Goal: Navigation & Orientation: Understand site structure

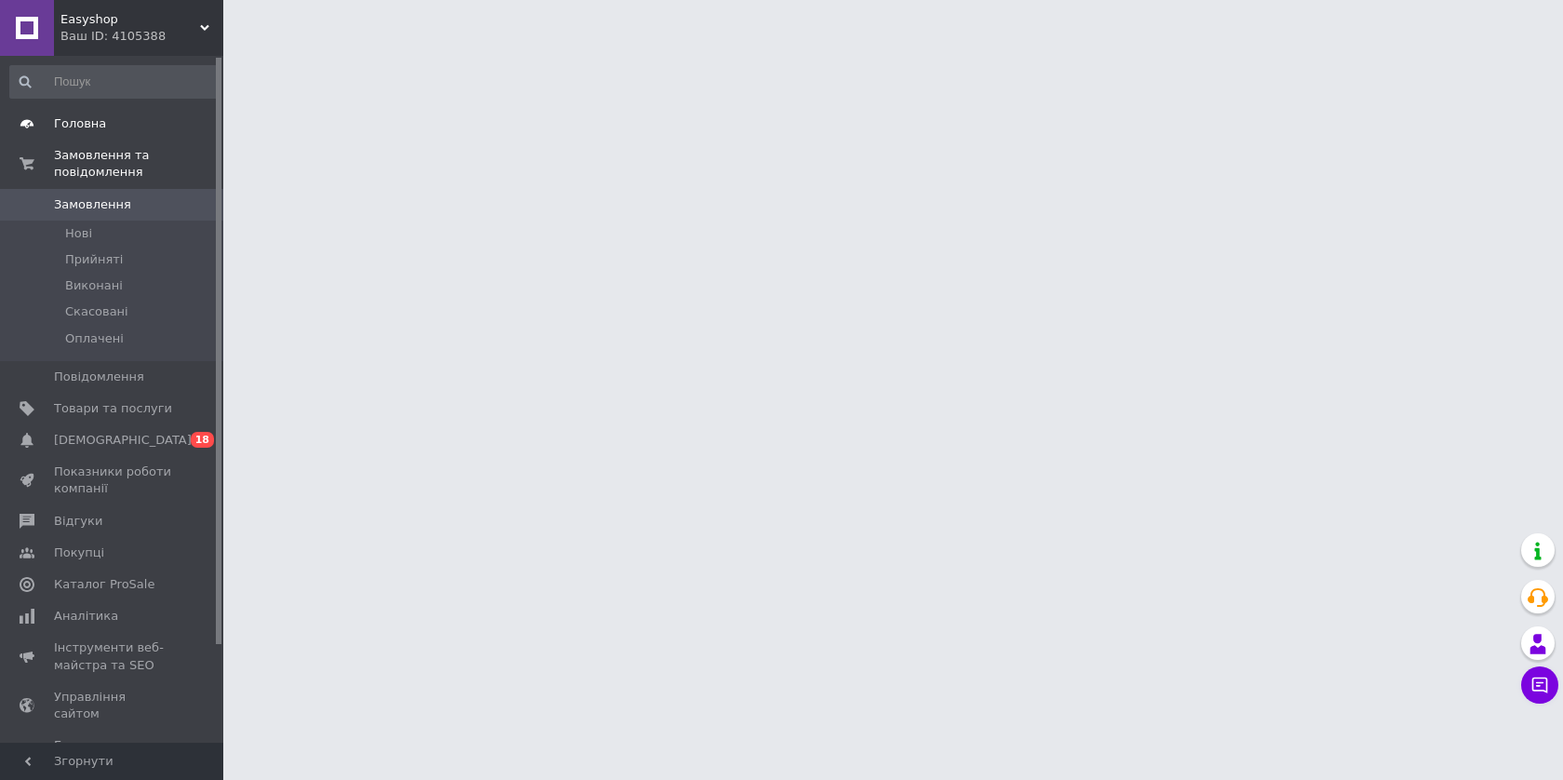
click at [101, 138] on link "Головна" at bounding box center [114, 124] width 229 height 32
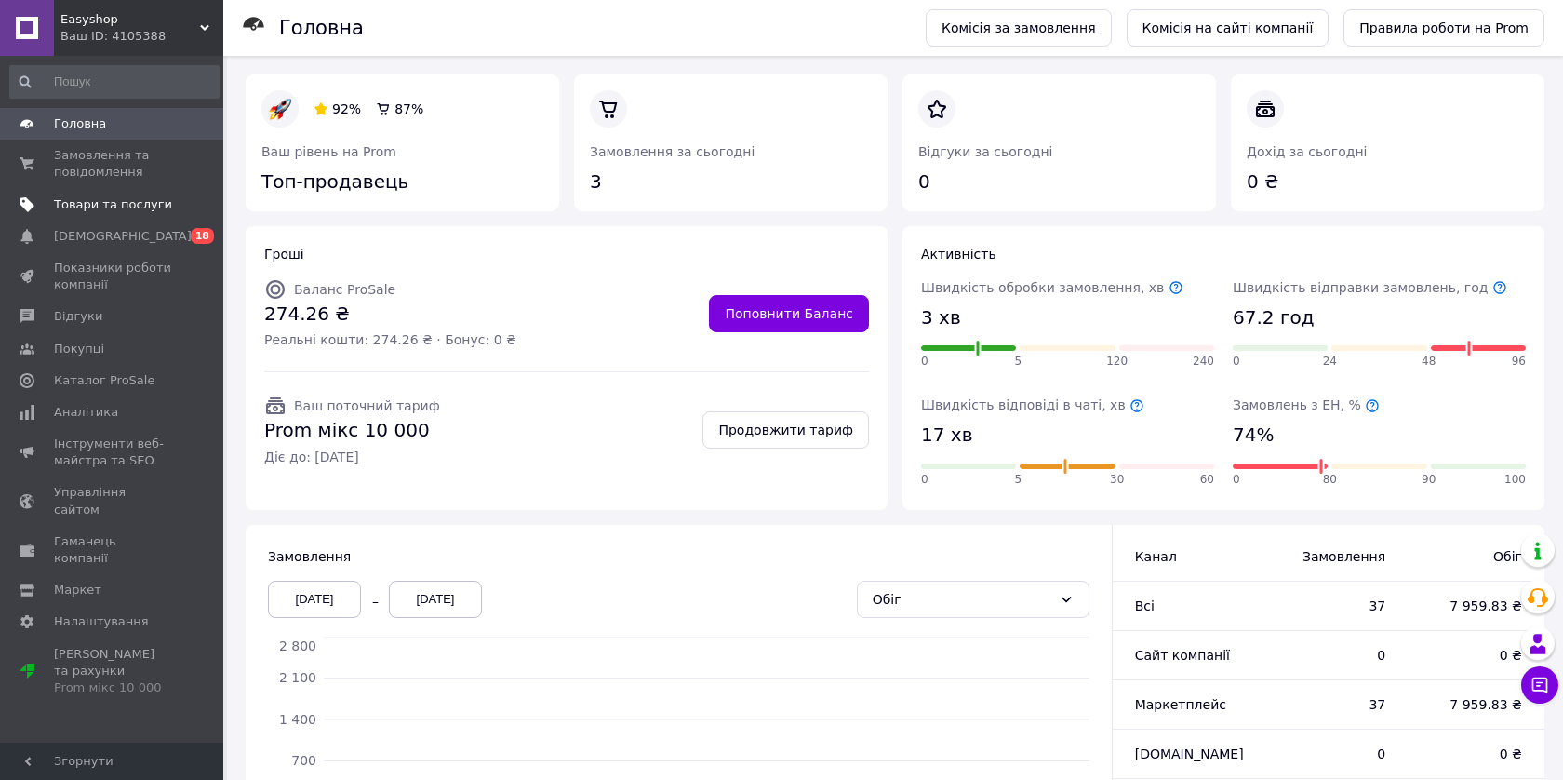
click at [81, 194] on link "Товари та послуги" at bounding box center [114, 205] width 229 height 32
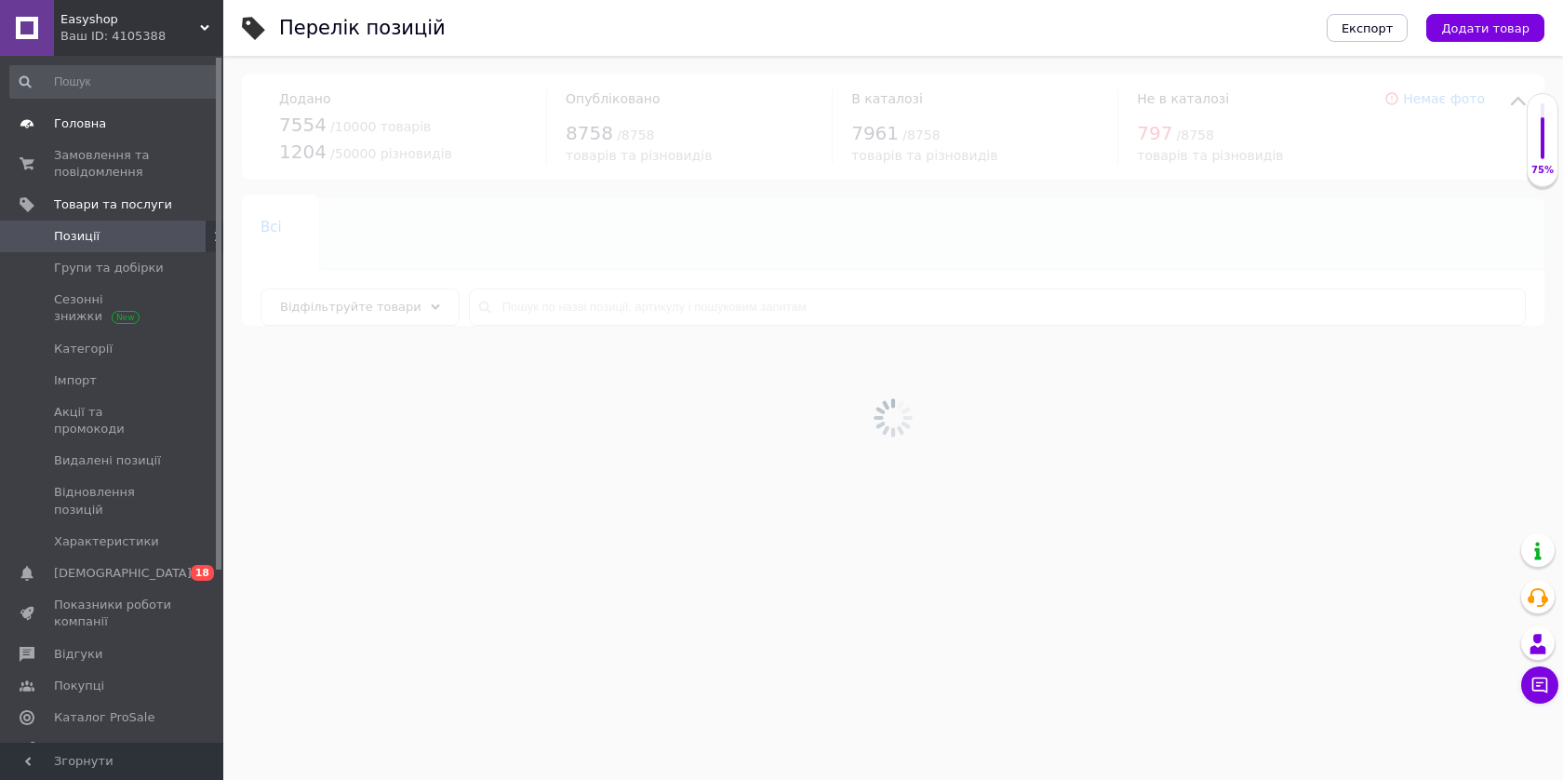
click at [119, 120] on span "Головна" at bounding box center [113, 123] width 118 height 17
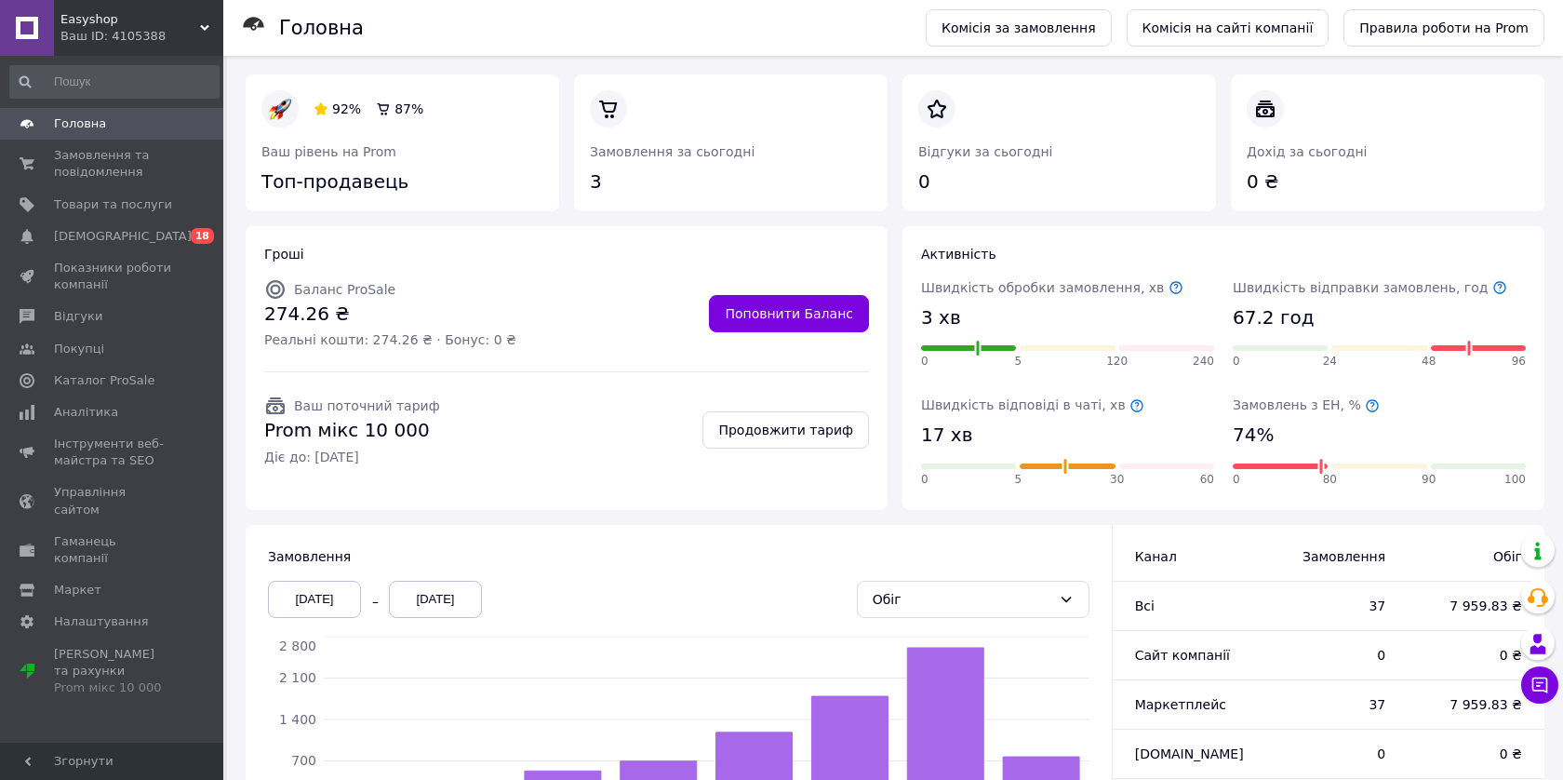
drag, startPoint x: 92, startPoint y: 203, endPoint x: 192, endPoint y: 57, distance: 176.7
click at [144, 232] on span "[DEMOGRAPHIC_DATA]" at bounding box center [113, 236] width 118 height 17
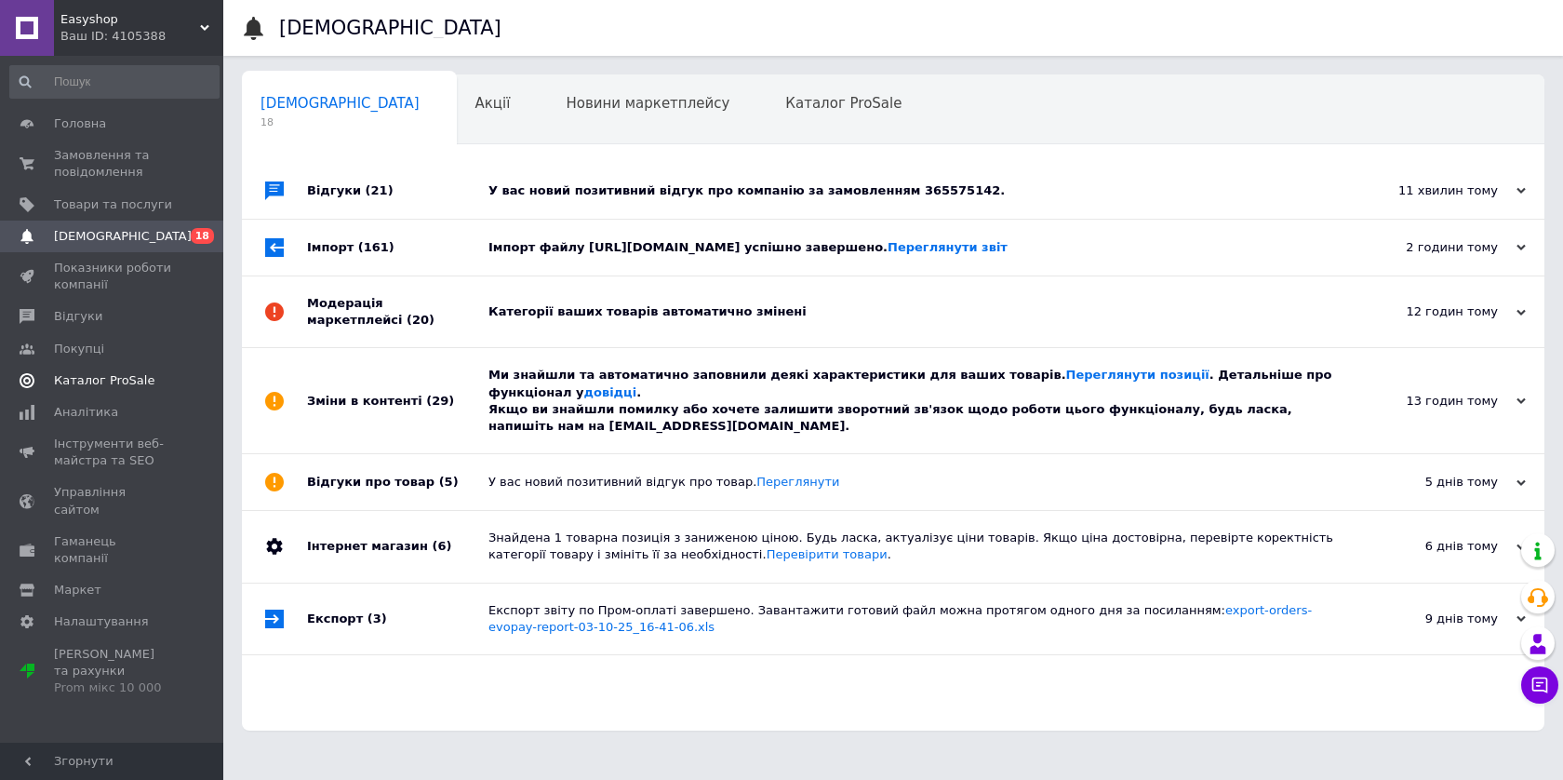
click at [127, 379] on span "Каталог ProSale" at bounding box center [104, 380] width 100 height 17
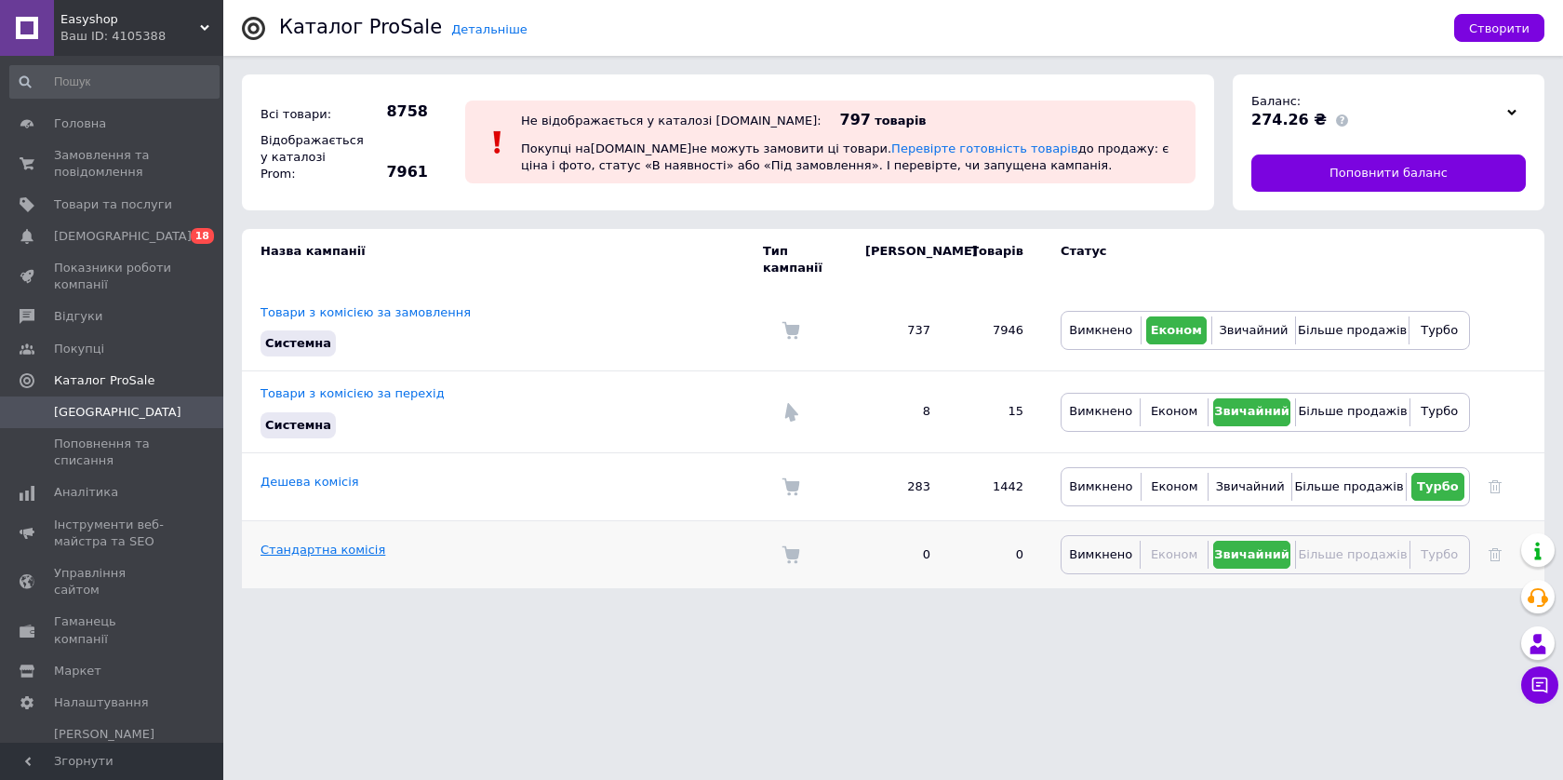
click at [334, 542] on link "Стандартна комісія" at bounding box center [322, 549] width 125 height 14
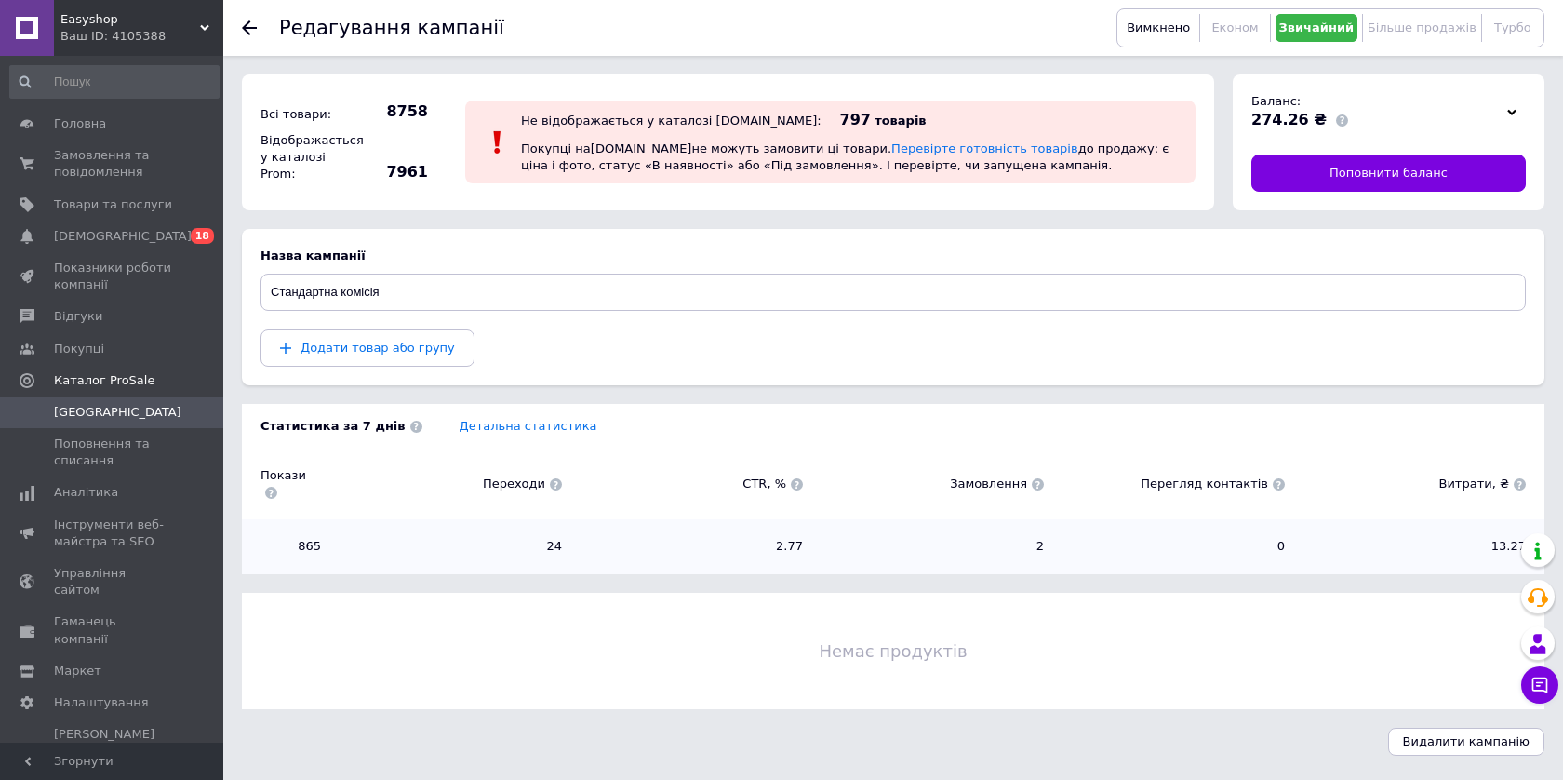
click at [83, 414] on span "[GEOGRAPHIC_DATA]" at bounding box center [117, 412] width 127 height 17
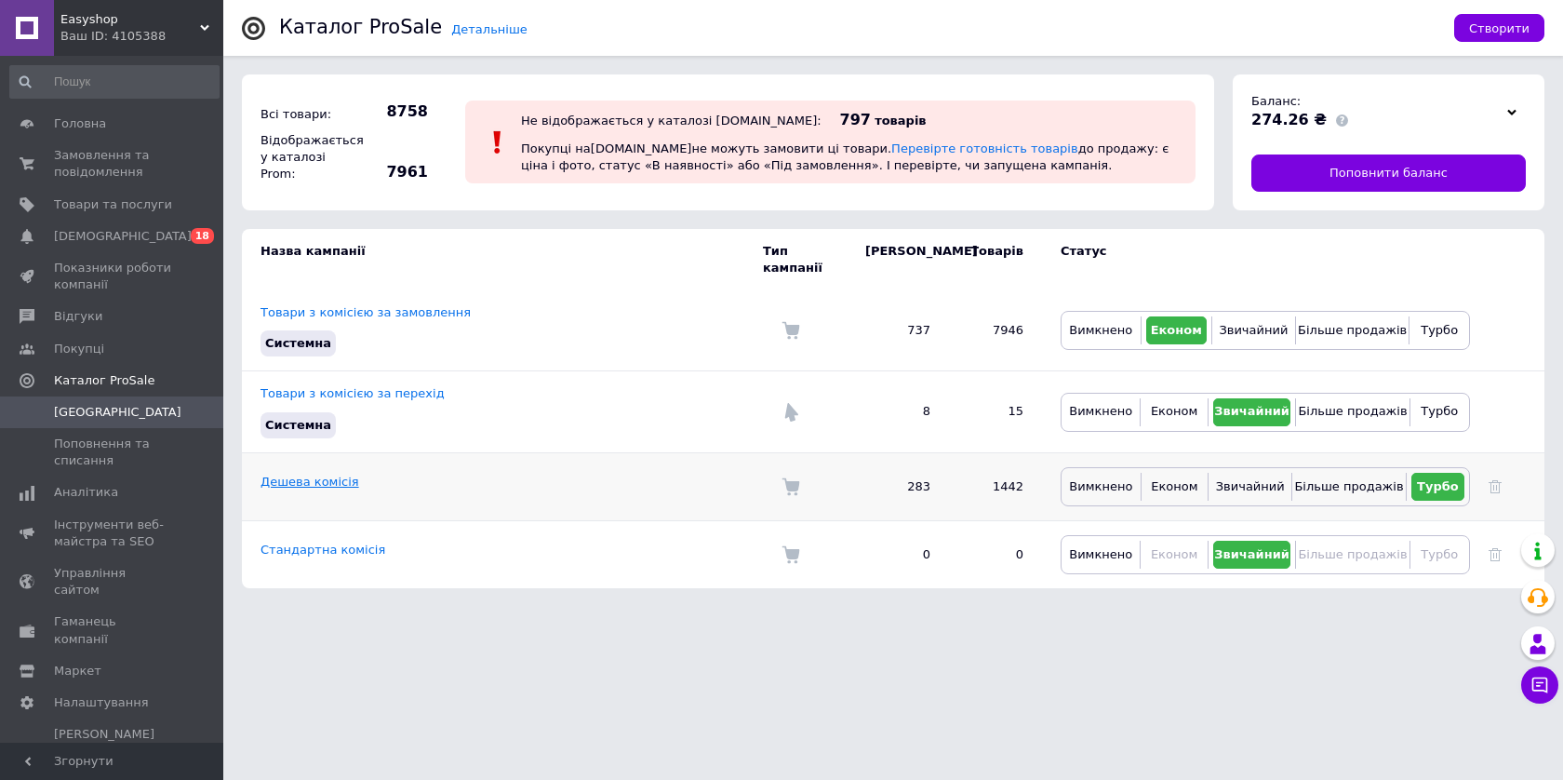
click at [333, 474] on link "Дешева комісія" at bounding box center [309, 481] width 99 height 14
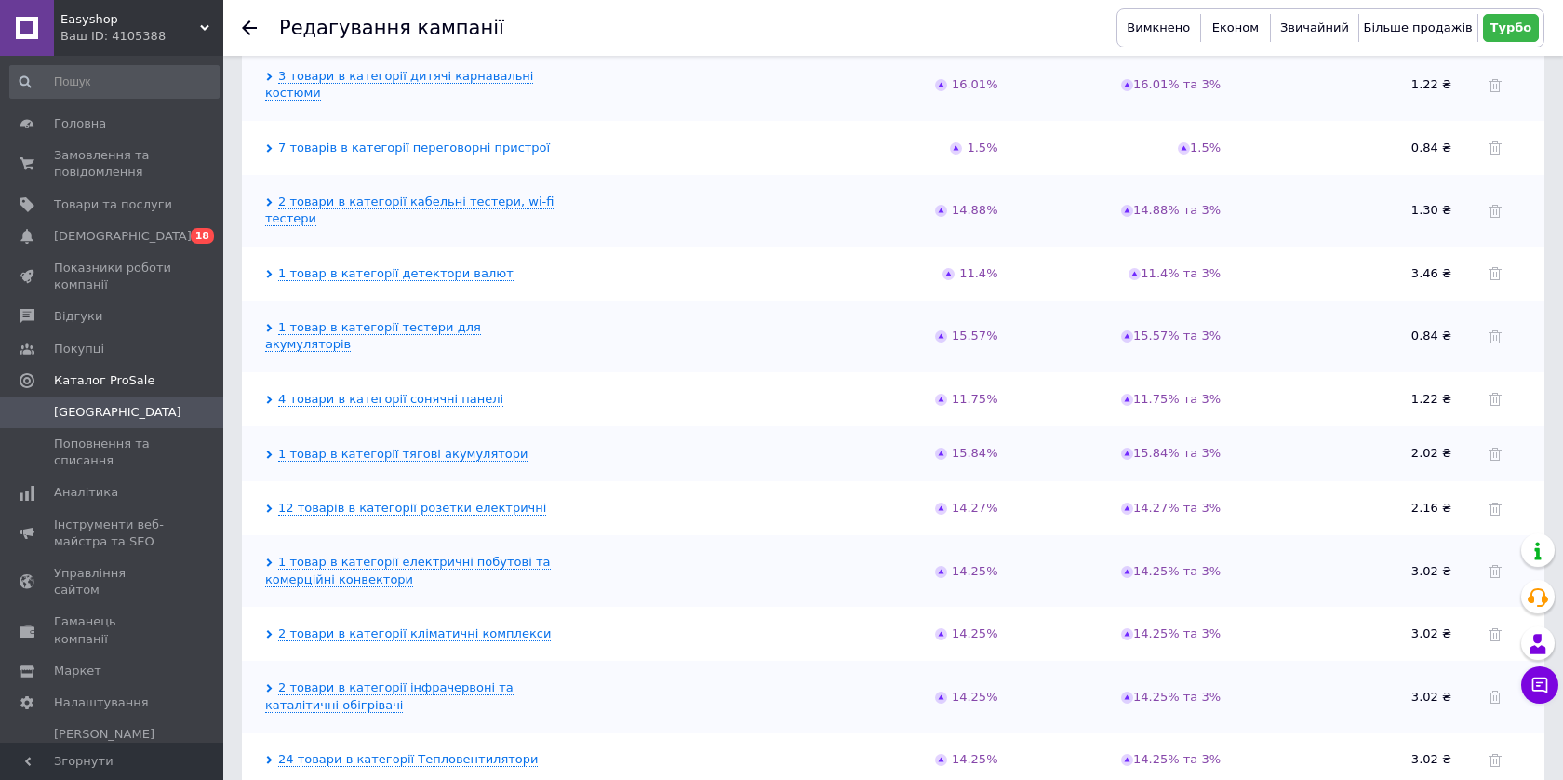
scroll to position [3144, 0]
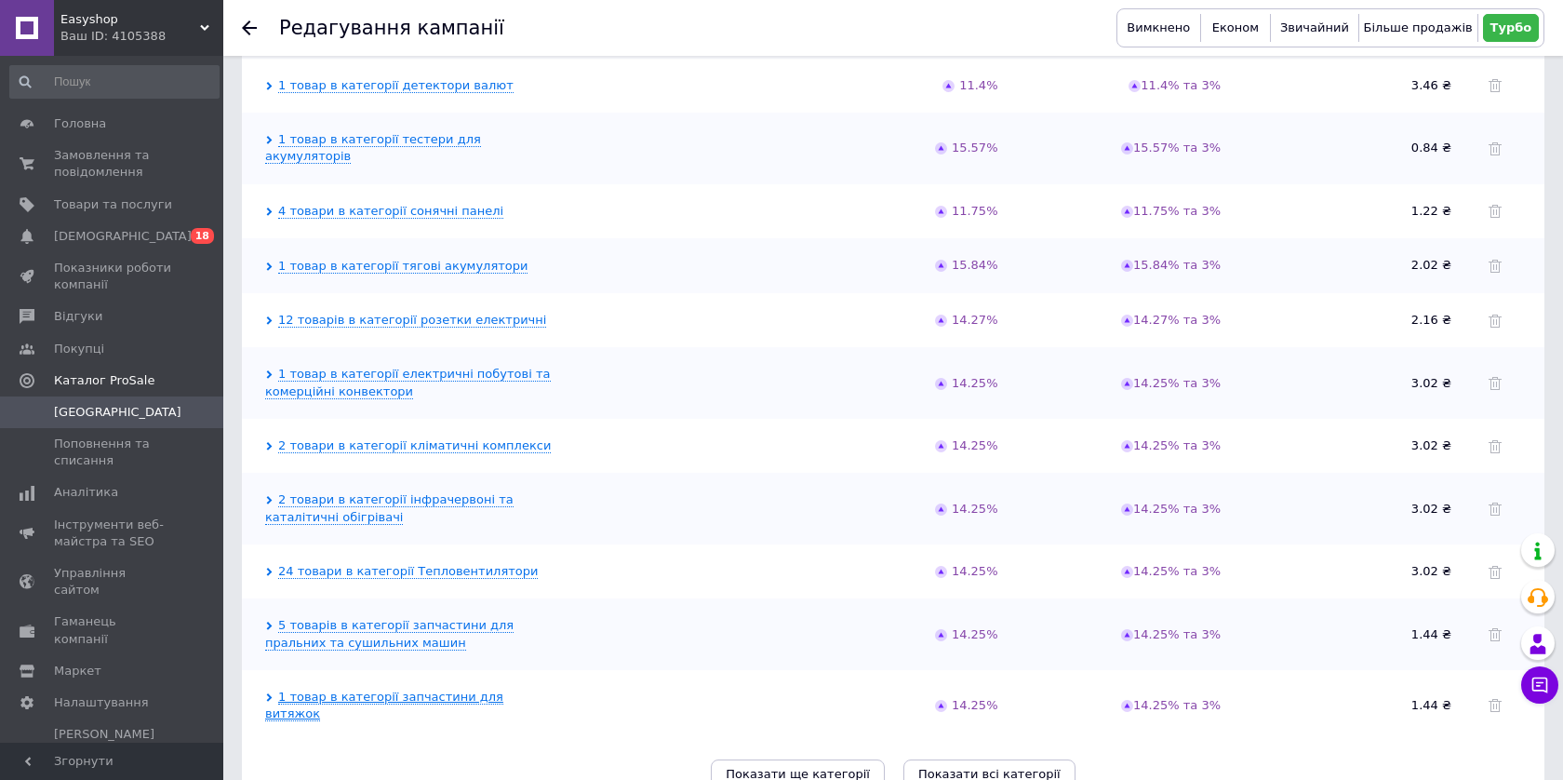
click at [412, 689] on link "1 товар в категорії запчастини для витяжок" at bounding box center [384, 705] width 238 height 32
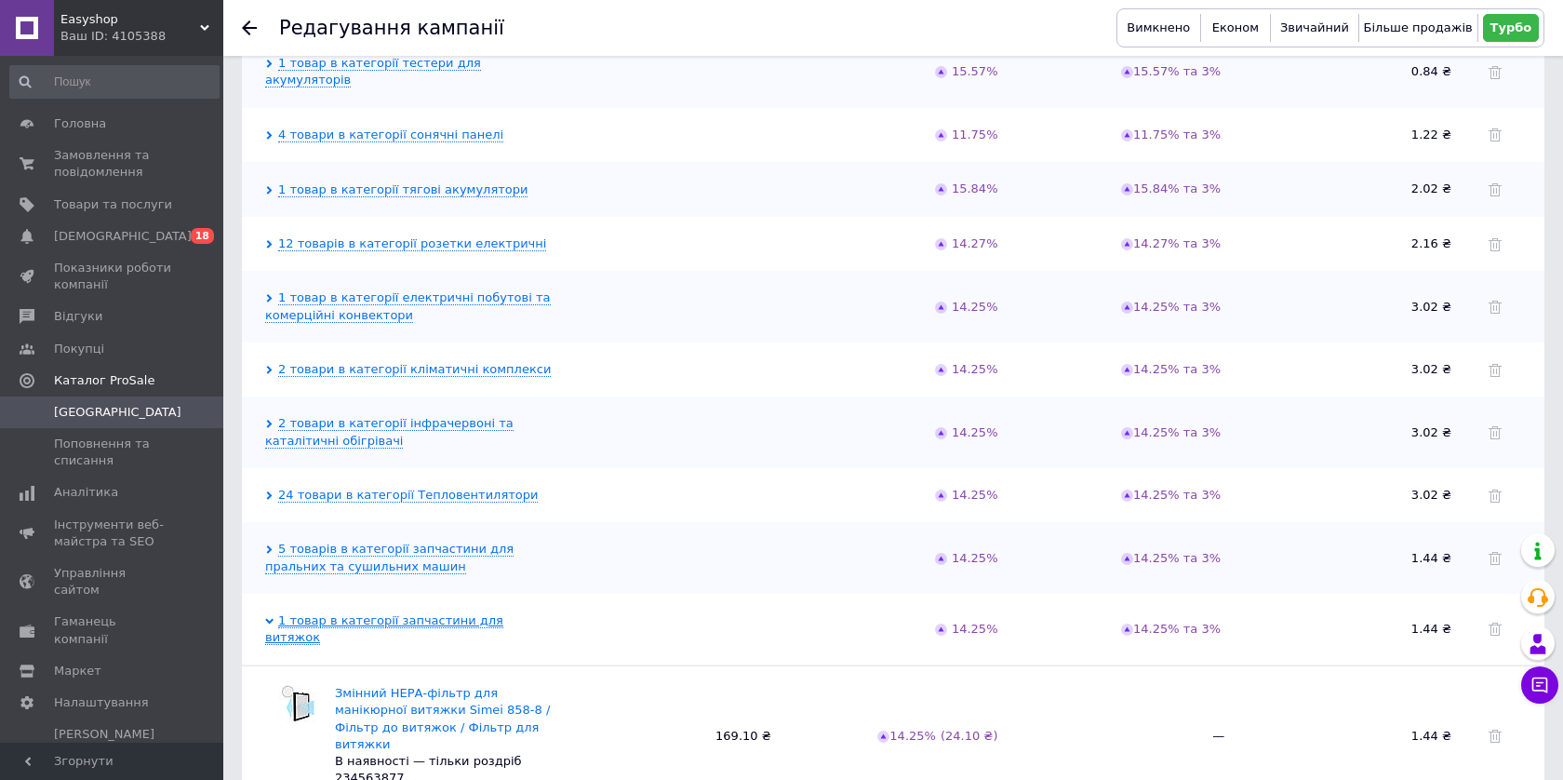
scroll to position [3267, 0]
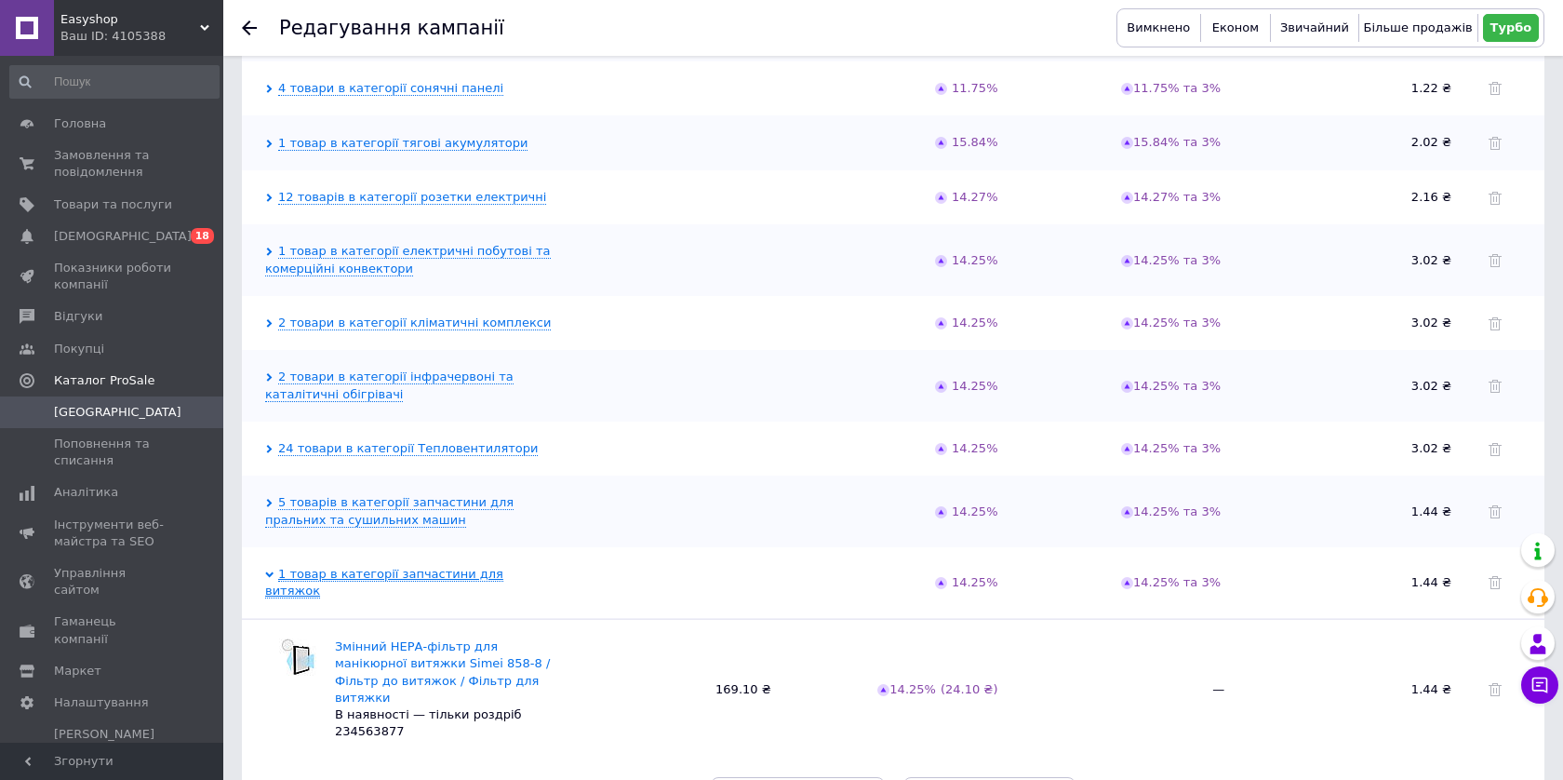
click at [388, 566] on link "1 товар в категорії запчастини для витяжок" at bounding box center [384, 582] width 238 height 32
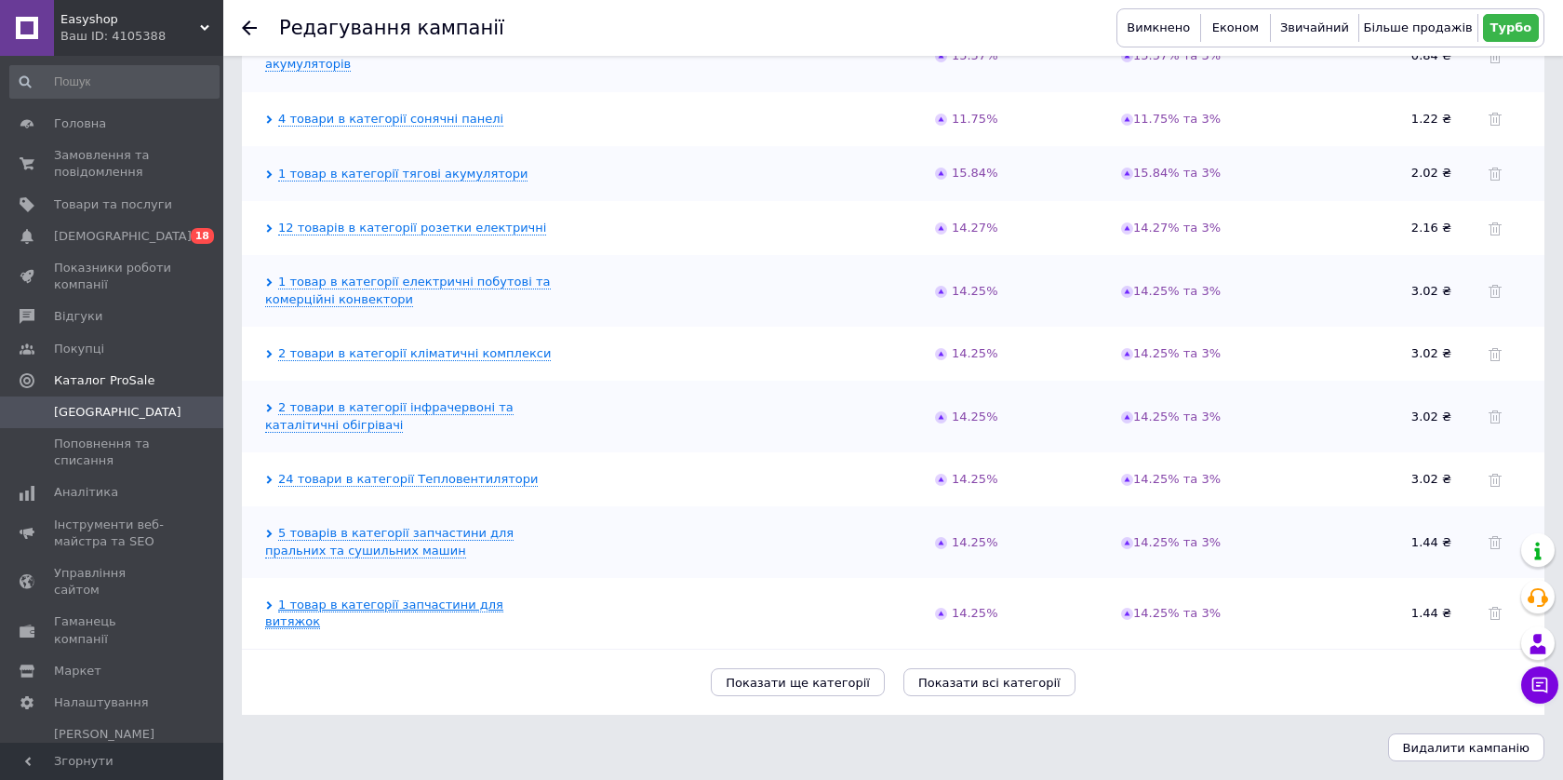
scroll to position [3145, 0]
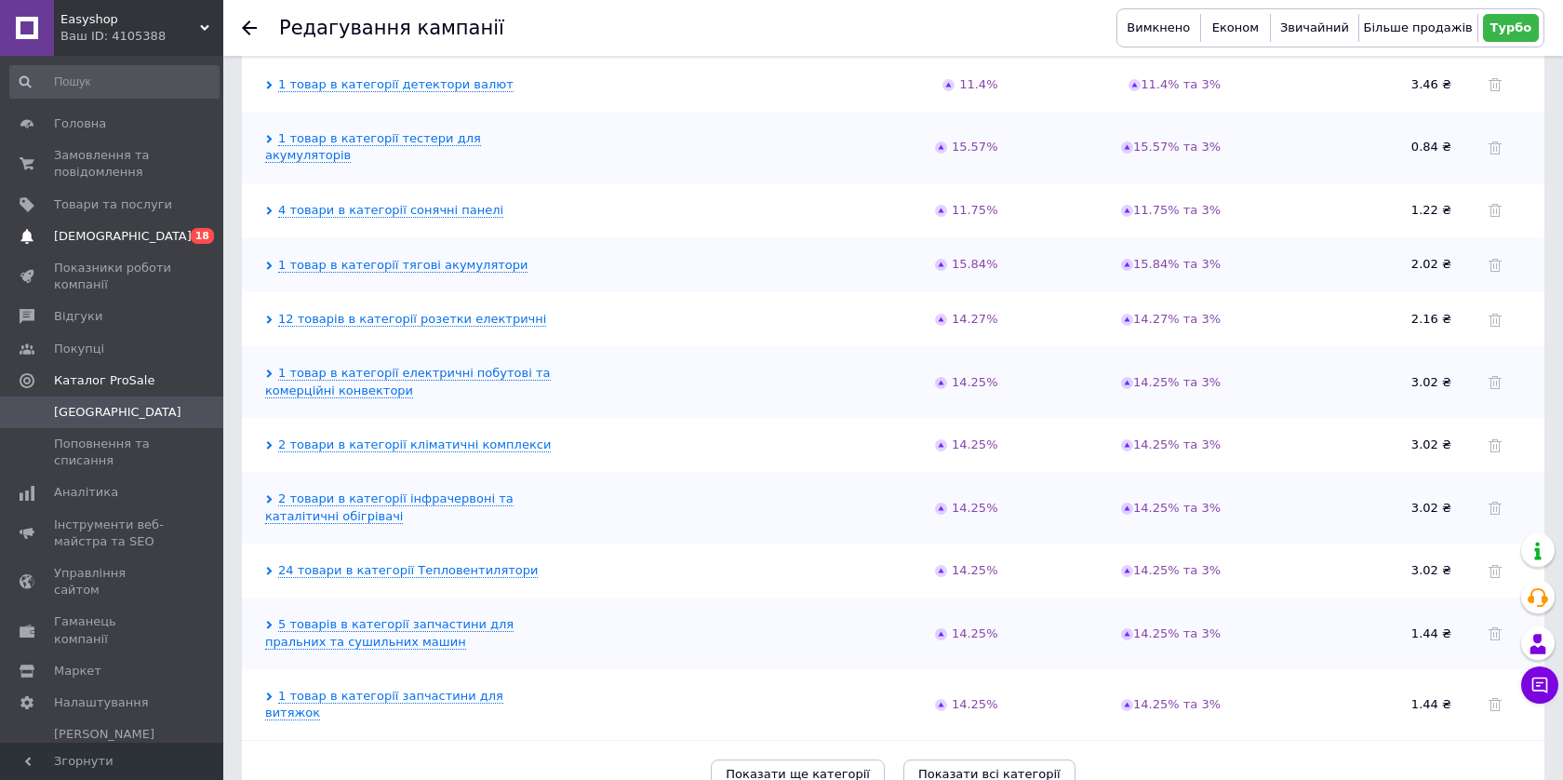
click at [113, 245] on link "[DEMOGRAPHIC_DATA] 0 18" at bounding box center [114, 236] width 229 height 32
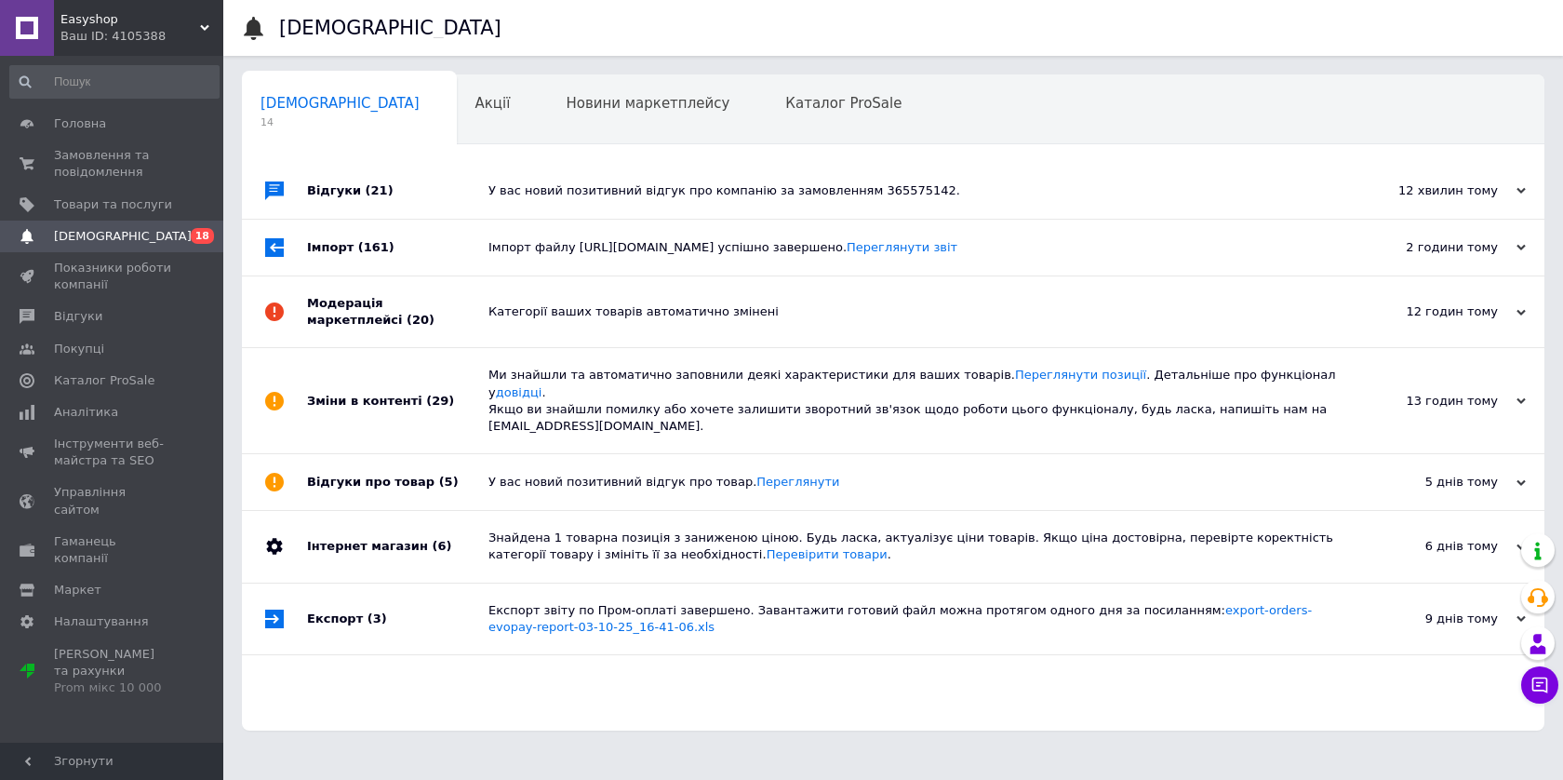
click at [640, 320] on div "Категорії ваших товарів автоматично змінені" at bounding box center [913, 311] width 851 height 17
click at [624, 256] on div "Імпорт файлу [URL][DOMAIN_NAME] успішно завершено. Переглянути звіт" at bounding box center [913, 247] width 851 height 17
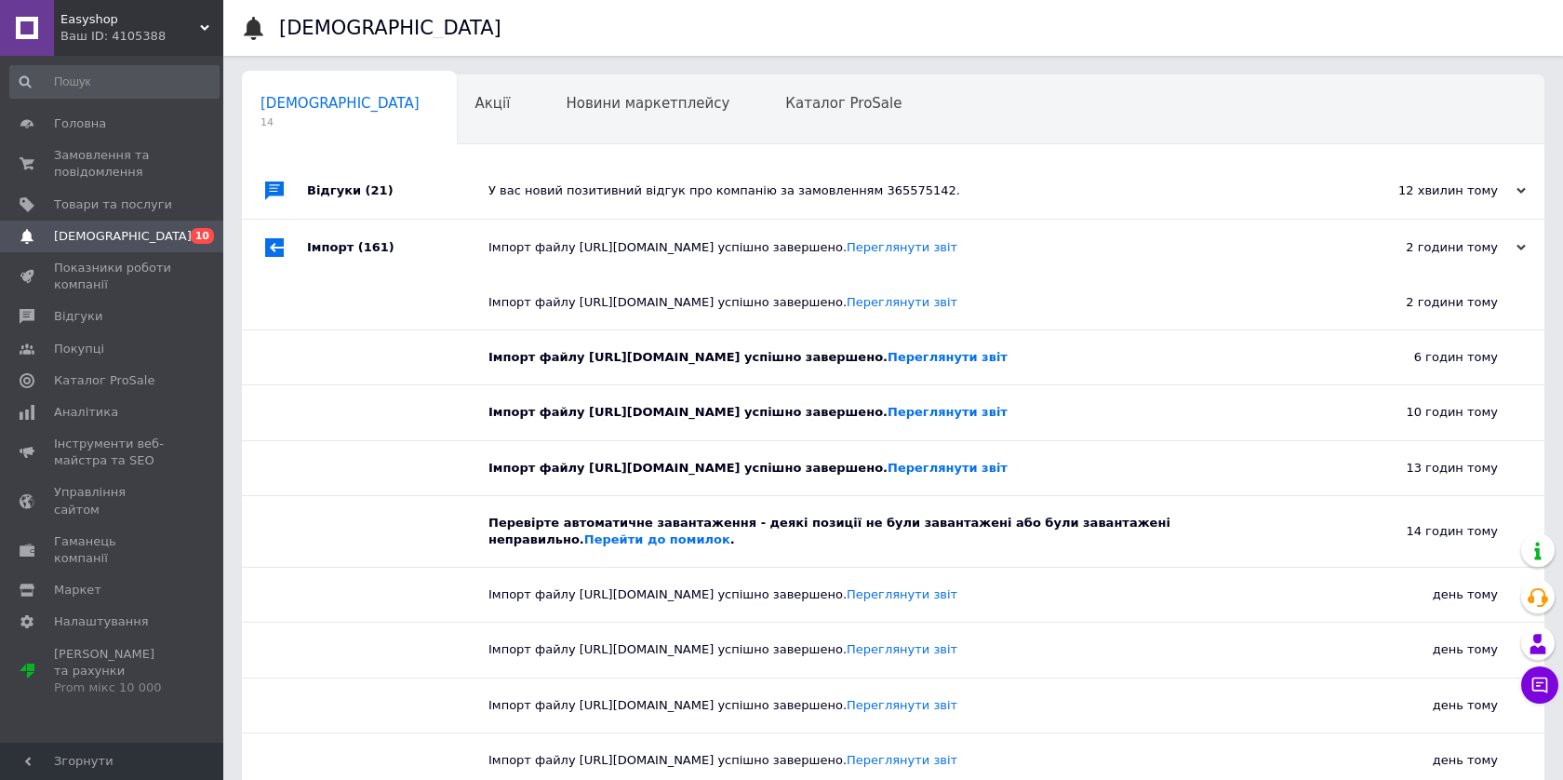
click at [623, 196] on div "У вас новий позитивний відгук про компанію за замовленням 365575142." at bounding box center [913, 190] width 851 height 17
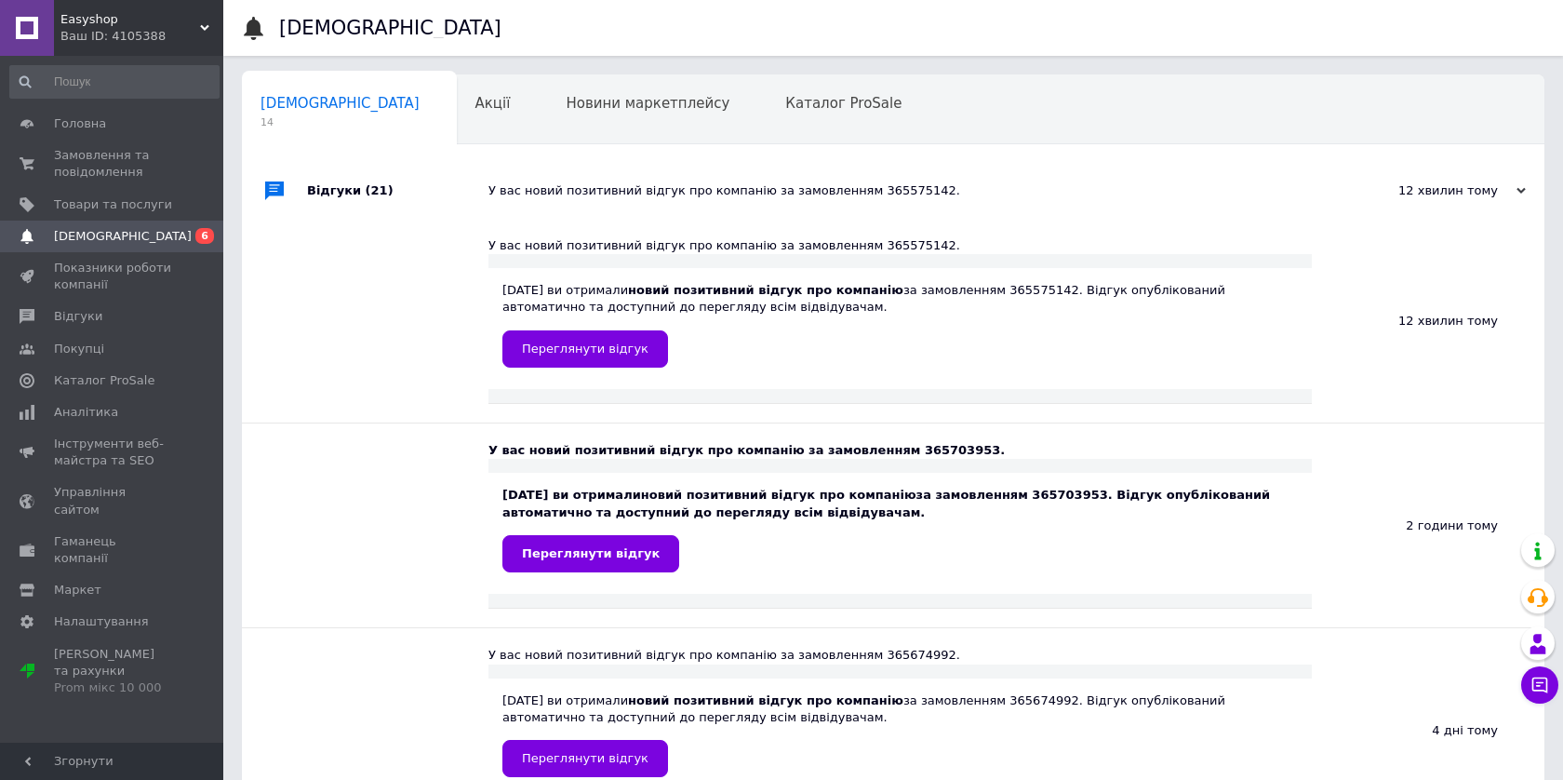
click at [622, 194] on div "У вас новий позитивний відгук про компанію за замовленням 365575142." at bounding box center [913, 190] width 851 height 17
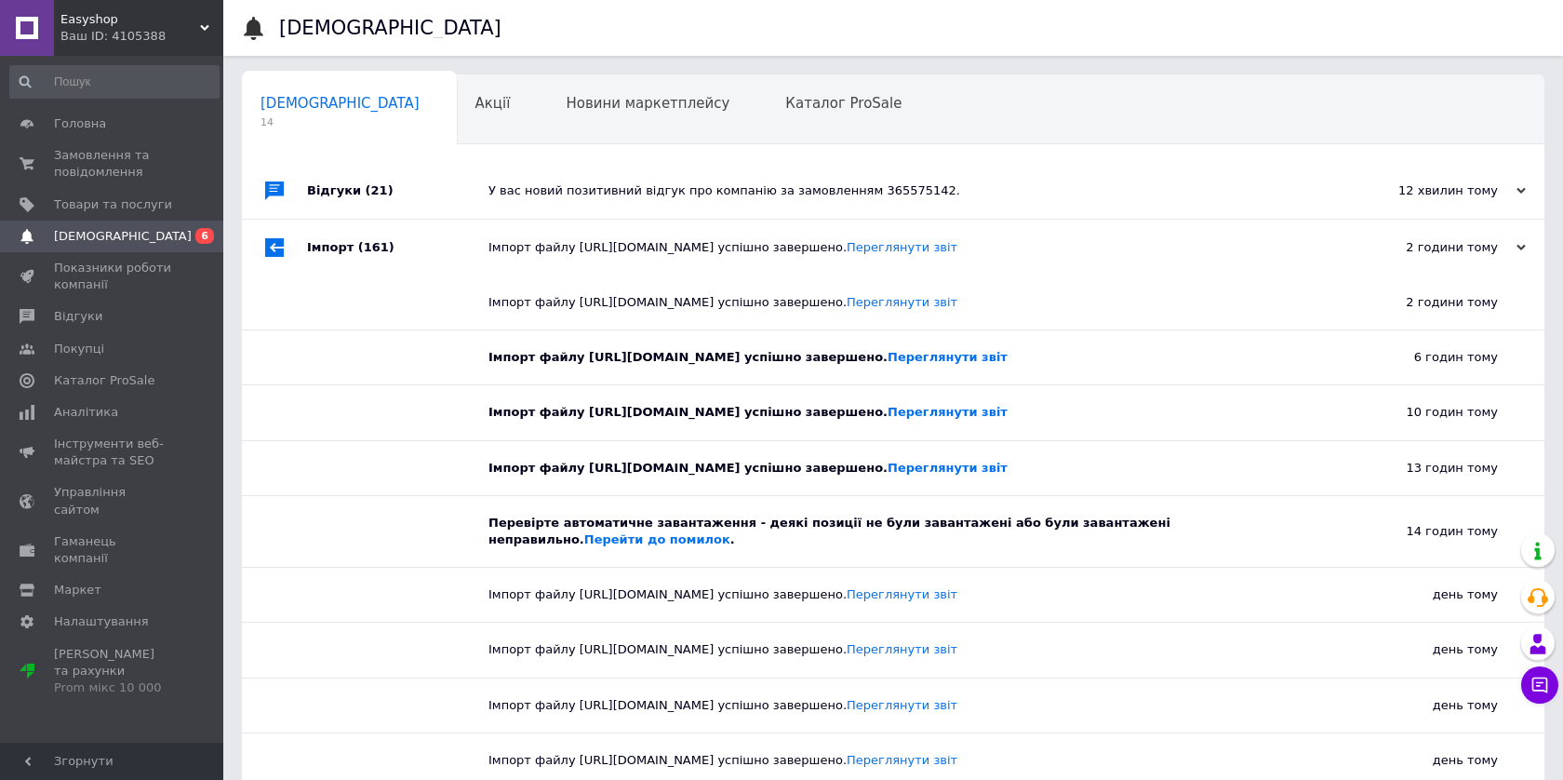
click at [620, 256] on div "Імпорт файлу [URL][DOMAIN_NAME] успішно завершено. Переглянути звіт" at bounding box center [913, 247] width 851 height 17
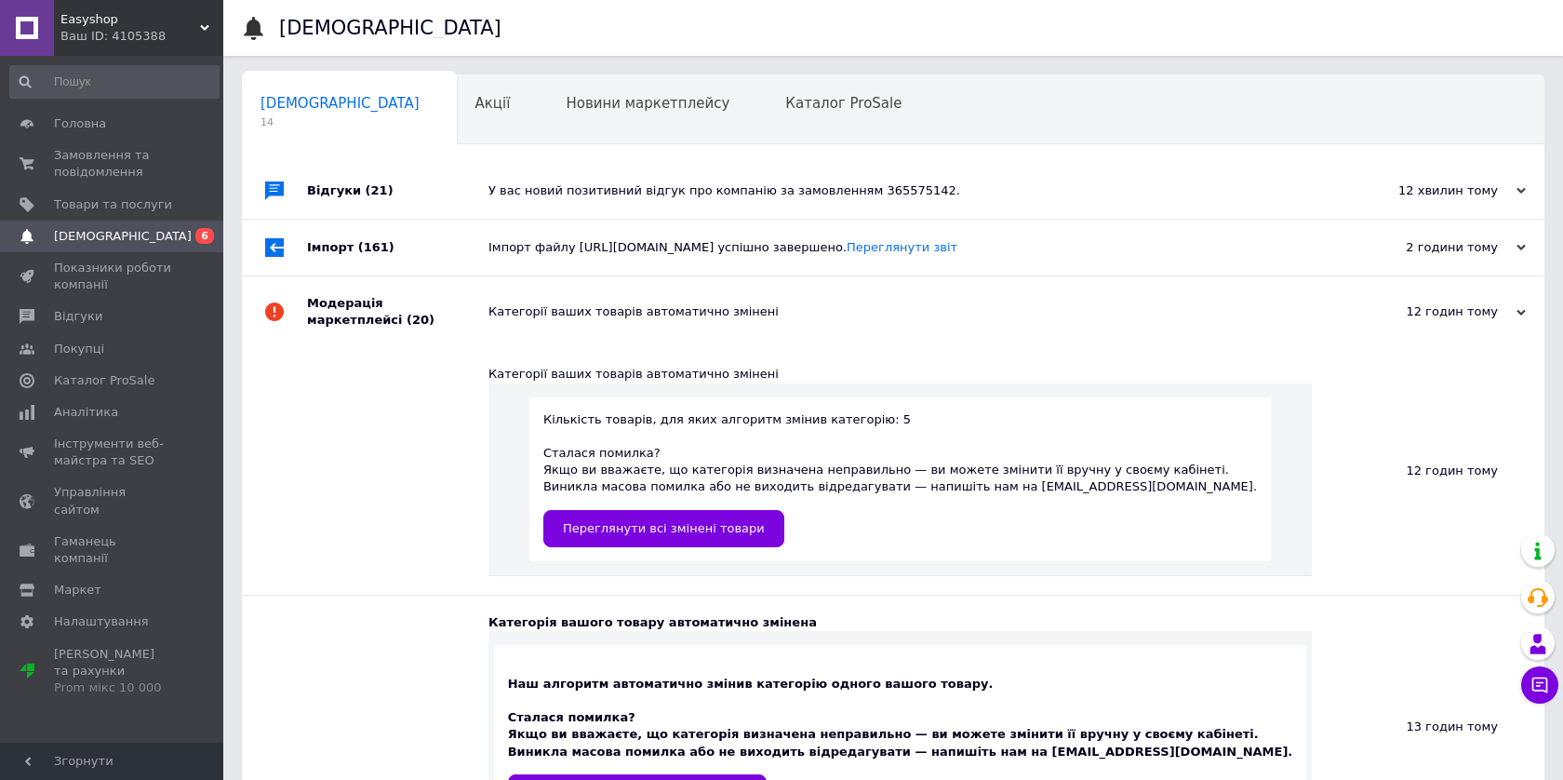
click at [637, 347] on div "Категорії ваших товарів автоматично змінені" at bounding box center [913, 311] width 851 height 71
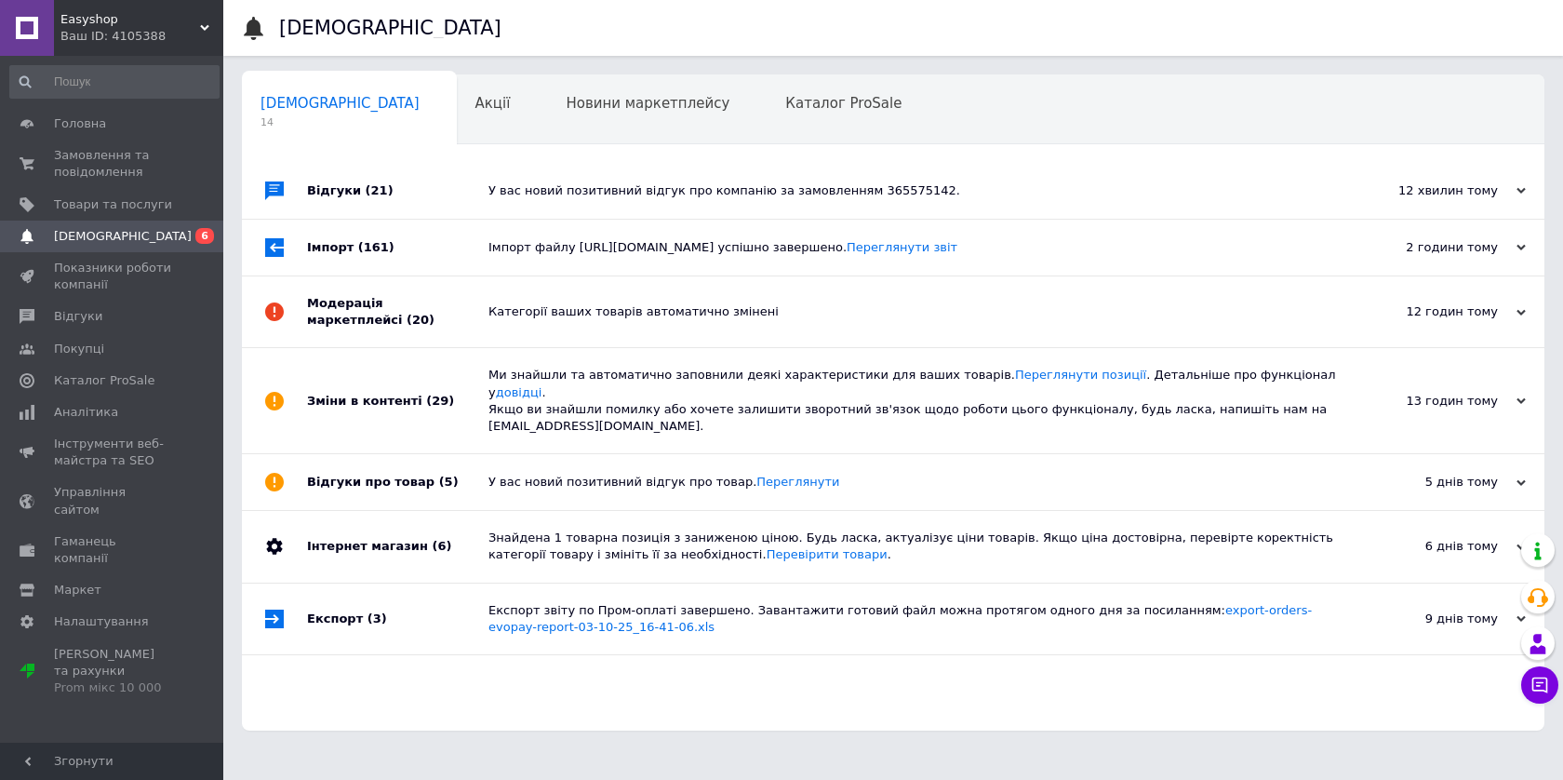
click at [624, 434] on div "Ми знайшли та автоматично заповнили деякі характеристики для ваших товарів. Пер…" at bounding box center [913, 401] width 851 height 68
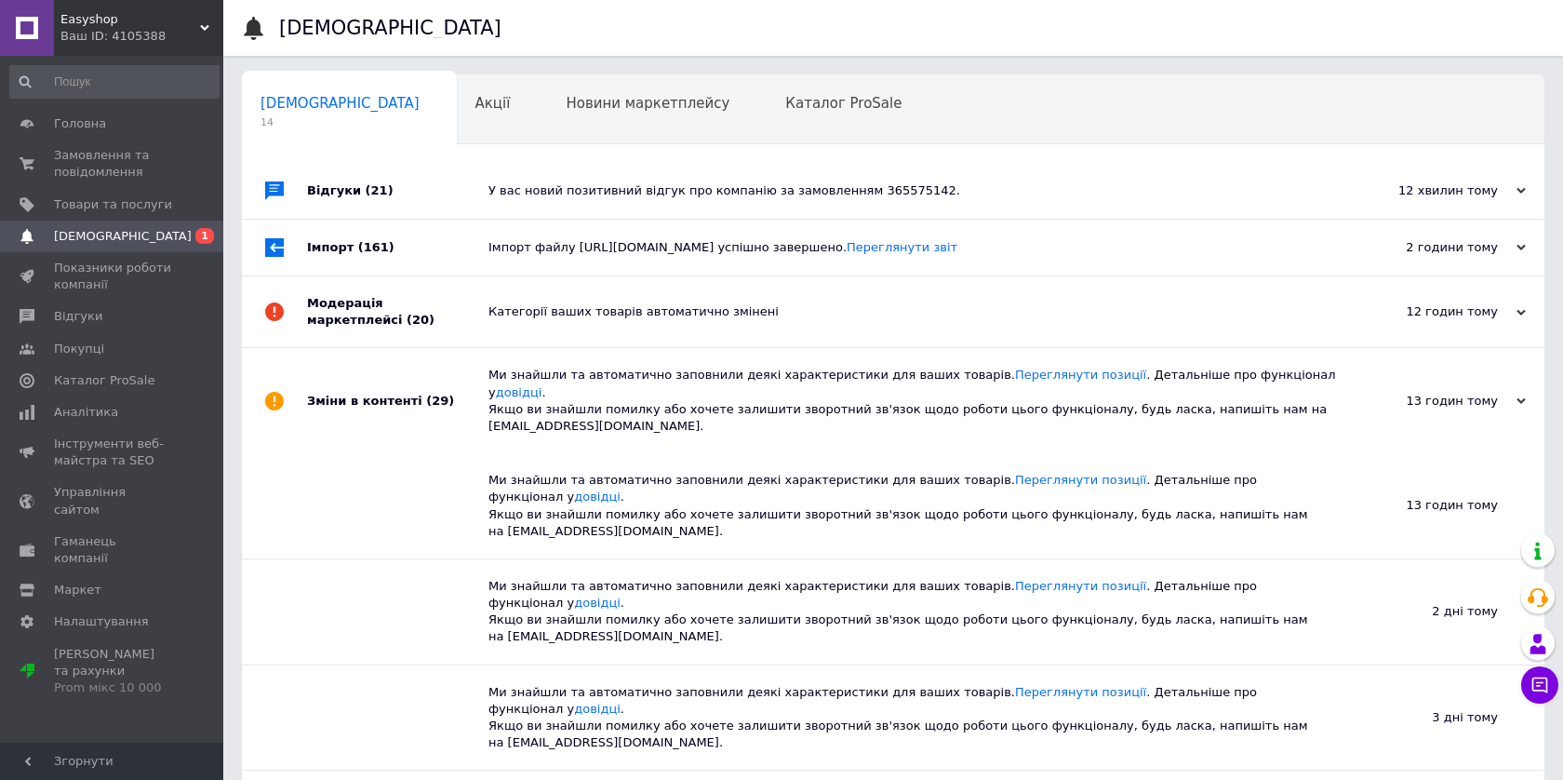
click at [624, 434] on div "Ми знайшли та автоматично заповнили деякі характеристики для ваших товарів. Пер…" at bounding box center [913, 401] width 851 height 68
